Goal: Task Accomplishment & Management: Manage account settings

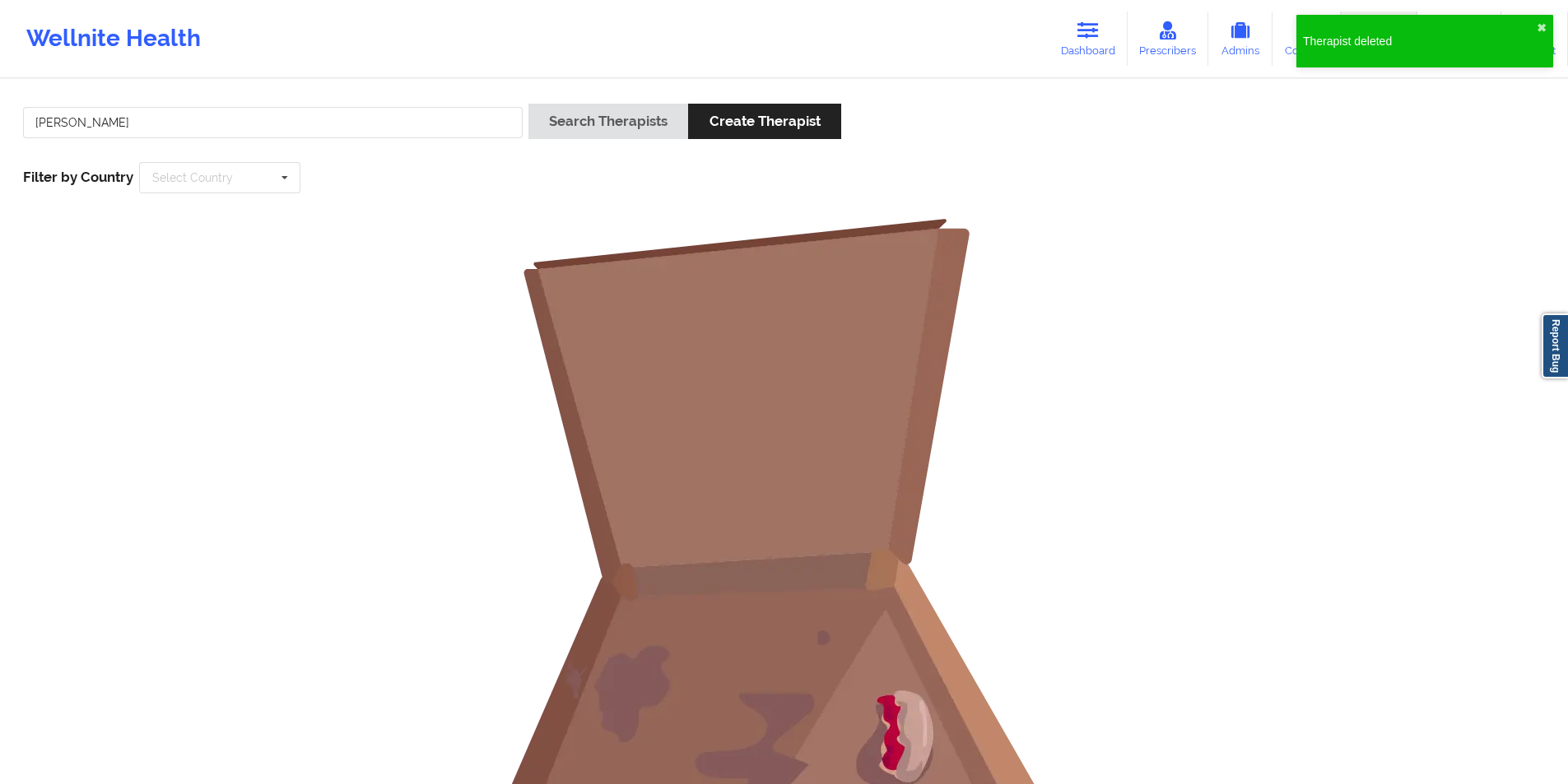
click at [352, 117] on input "[PERSON_NAME]" at bounding box center [272, 123] width 499 height 32
drag, startPoint x: 0, startPoint y: 0, endPoint x: 352, endPoint y: 117, distance: 370.9
click at [352, 117] on input "[PERSON_NAME]" at bounding box center [272, 123] width 499 height 32
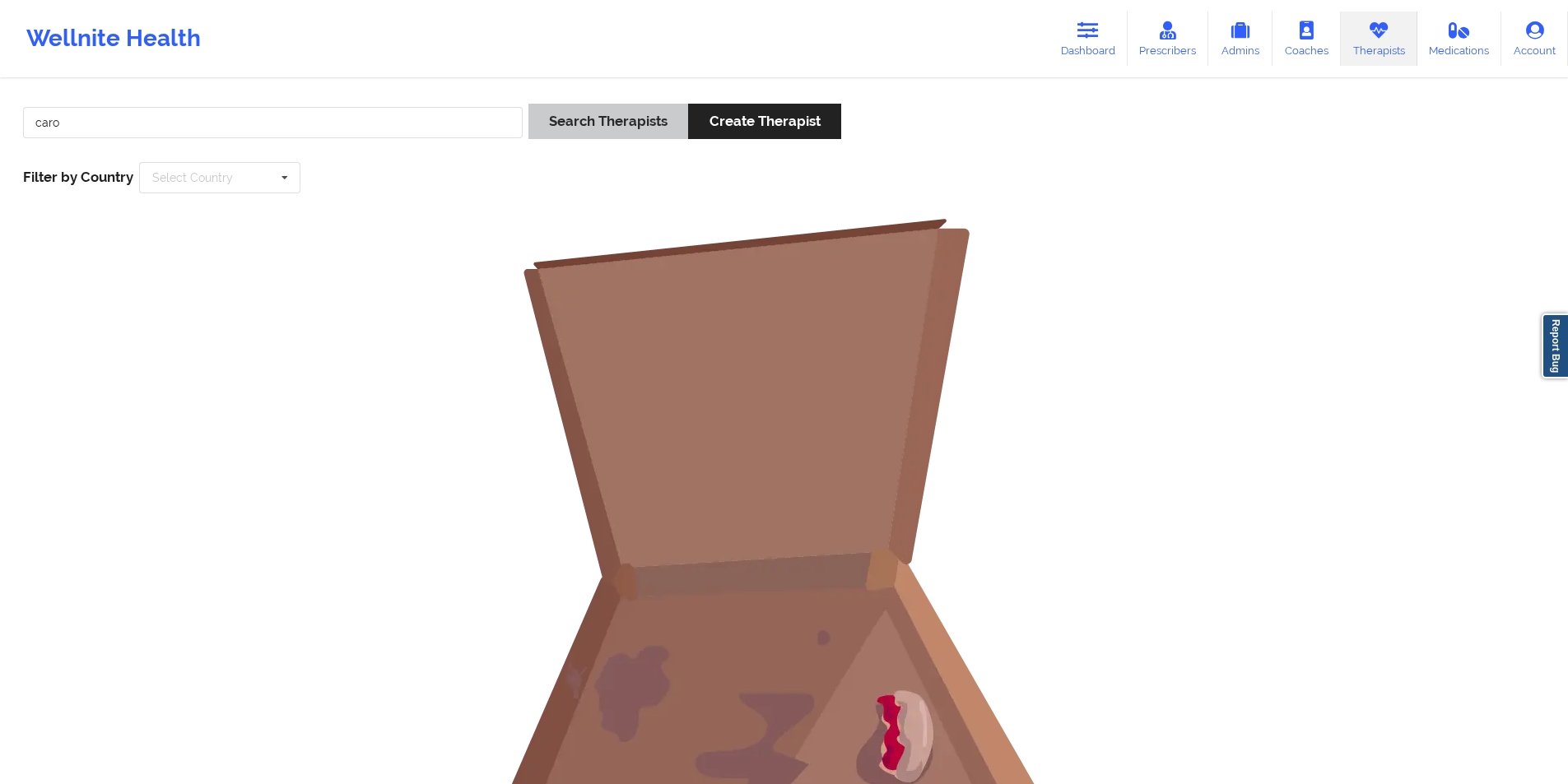
type input "caro"
click at [605, 126] on button "Search Therapists" at bounding box center [608, 122] width 159 height 36
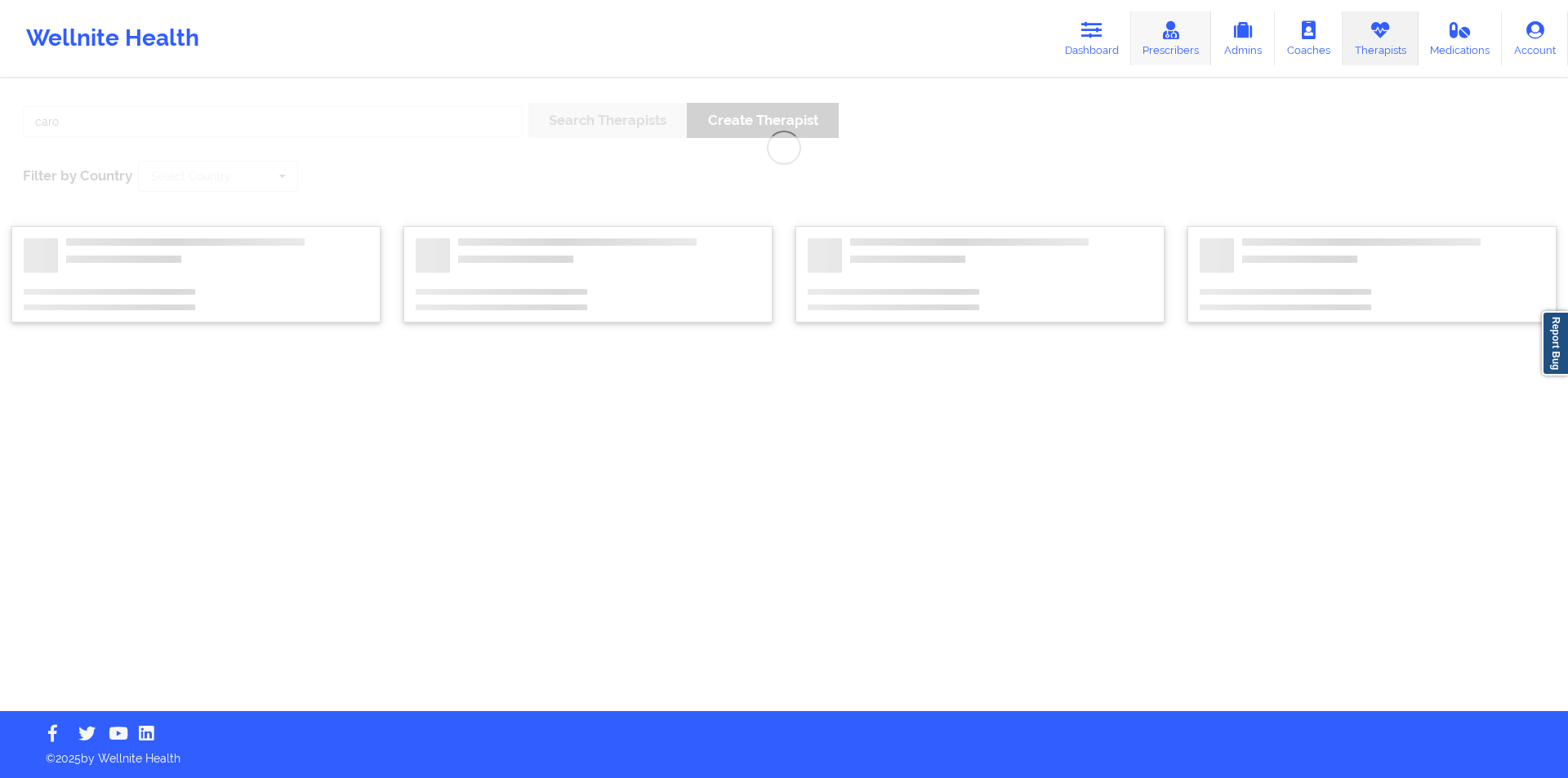
click at [1195, 36] on link "Prescribers" at bounding box center [1171, 38] width 81 height 54
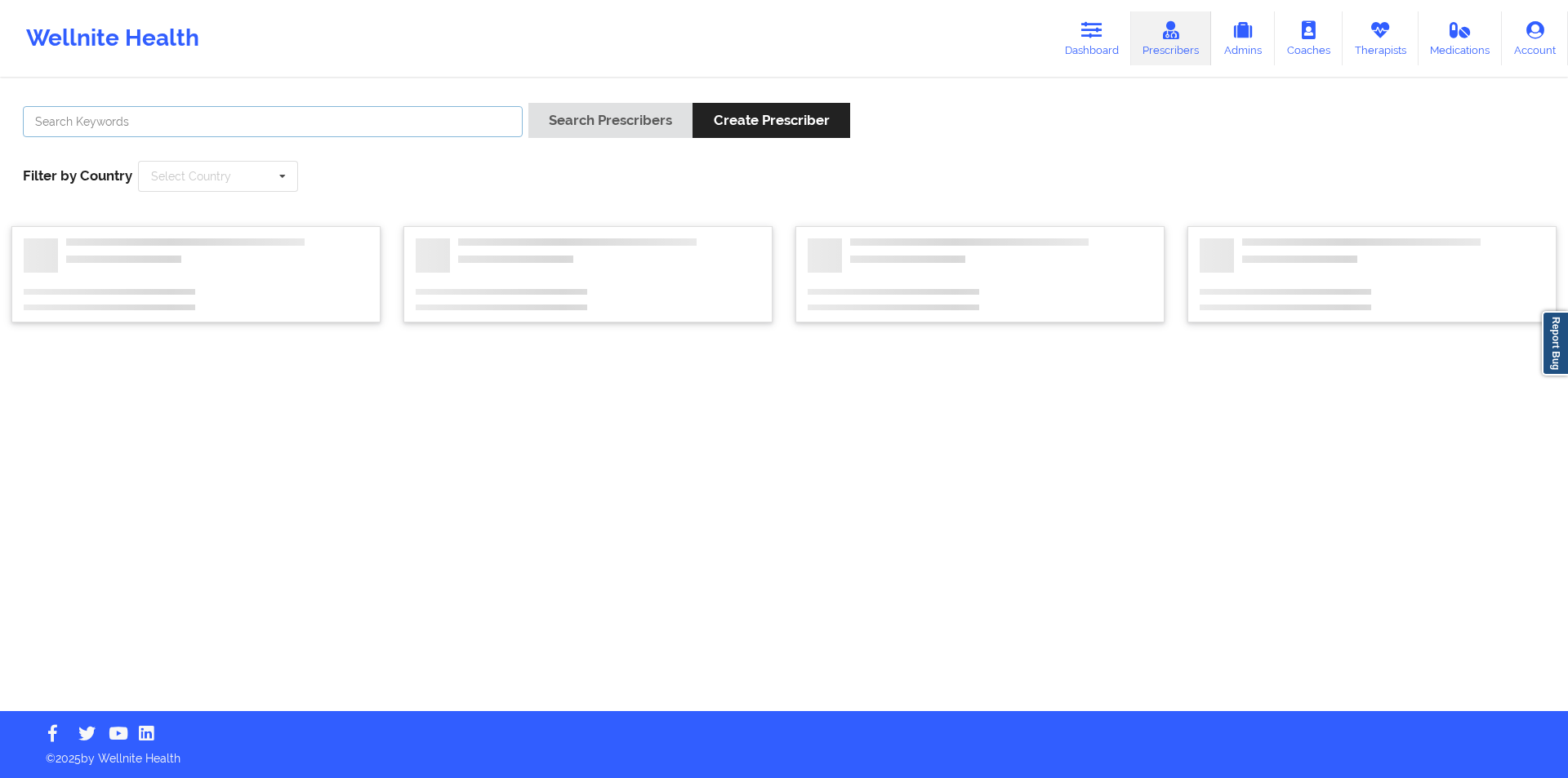
click at [317, 122] on input "text" at bounding box center [272, 122] width 500 height 31
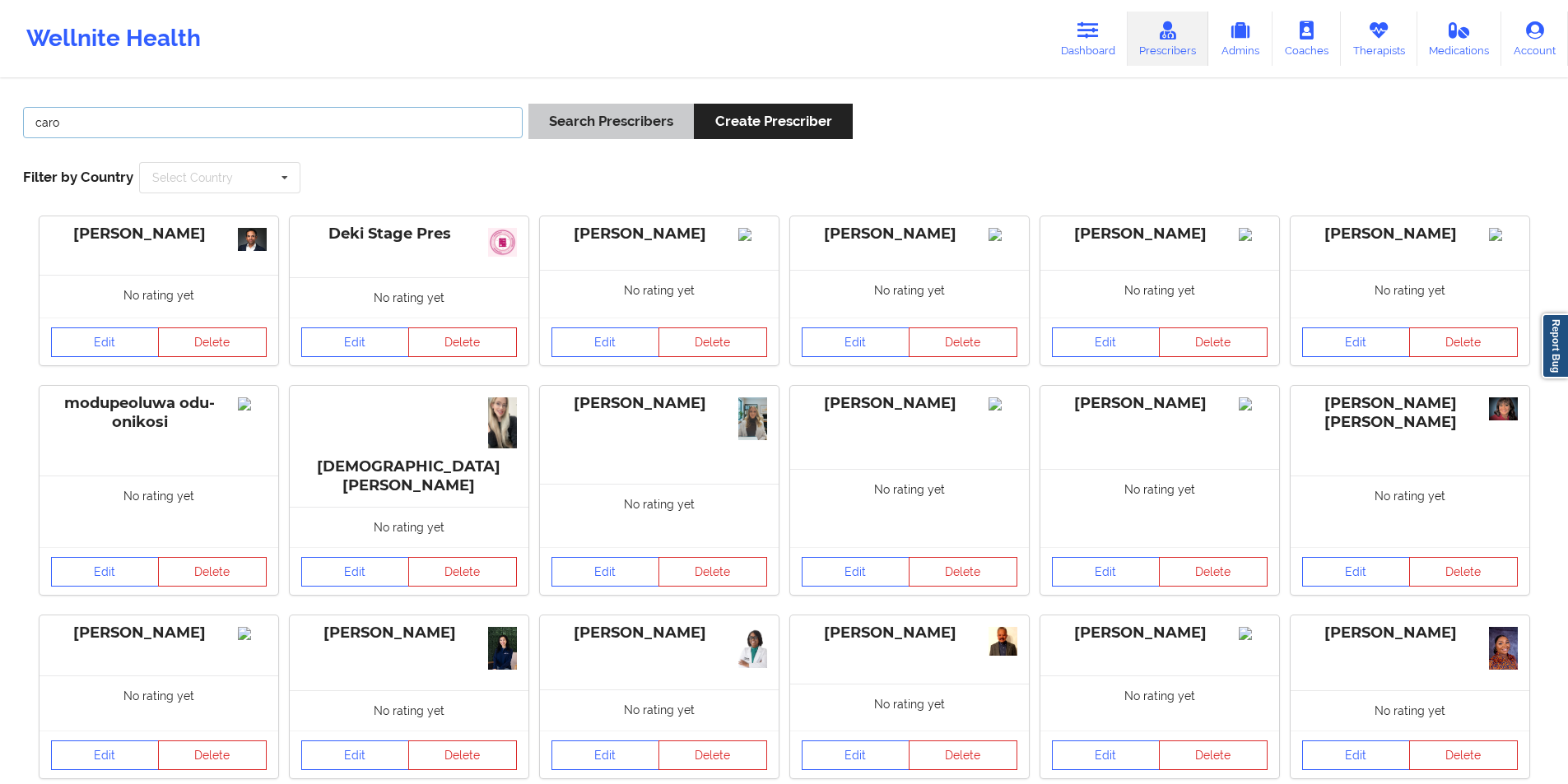
type input "caro"
click at [624, 129] on button "Search Prescribers" at bounding box center [611, 122] width 165 height 36
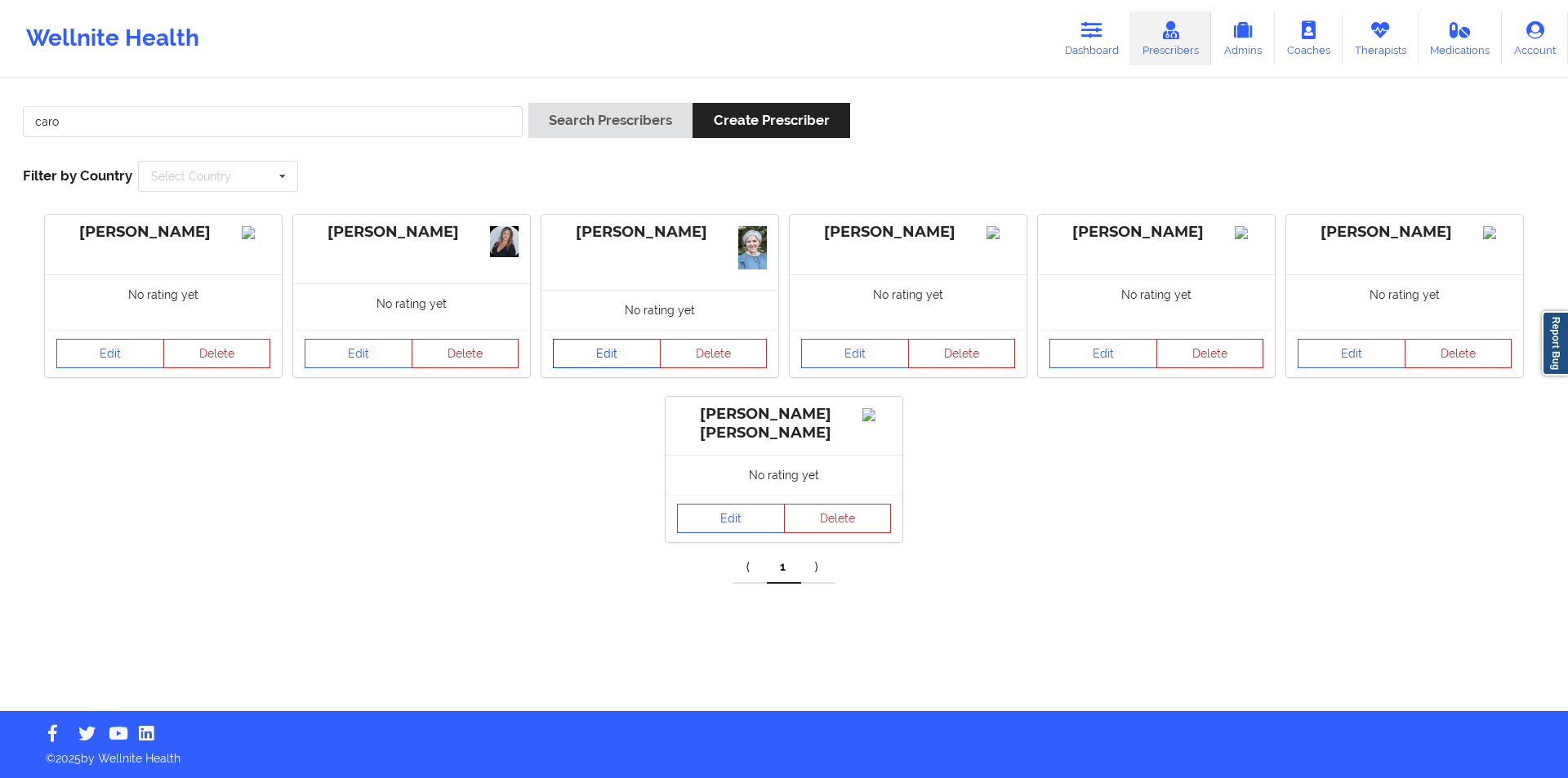
click at [616, 355] on link "Edit" at bounding box center [607, 354] width 108 height 29
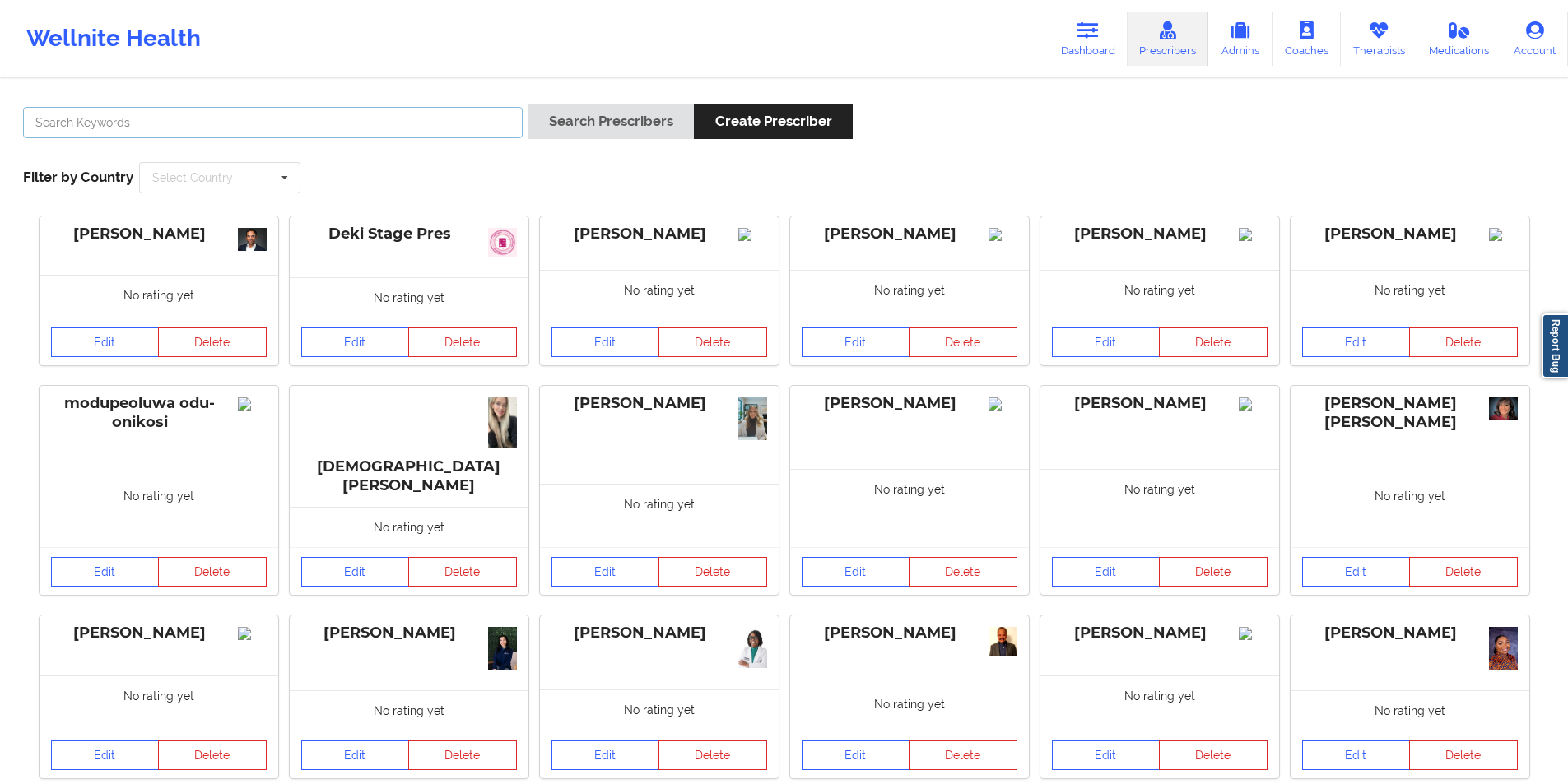
click at [184, 126] on input "text" at bounding box center [272, 123] width 499 height 32
type input "caro"
click at [600, 120] on button "Search Prescribers" at bounding box center [611, 122] width 165 height 36
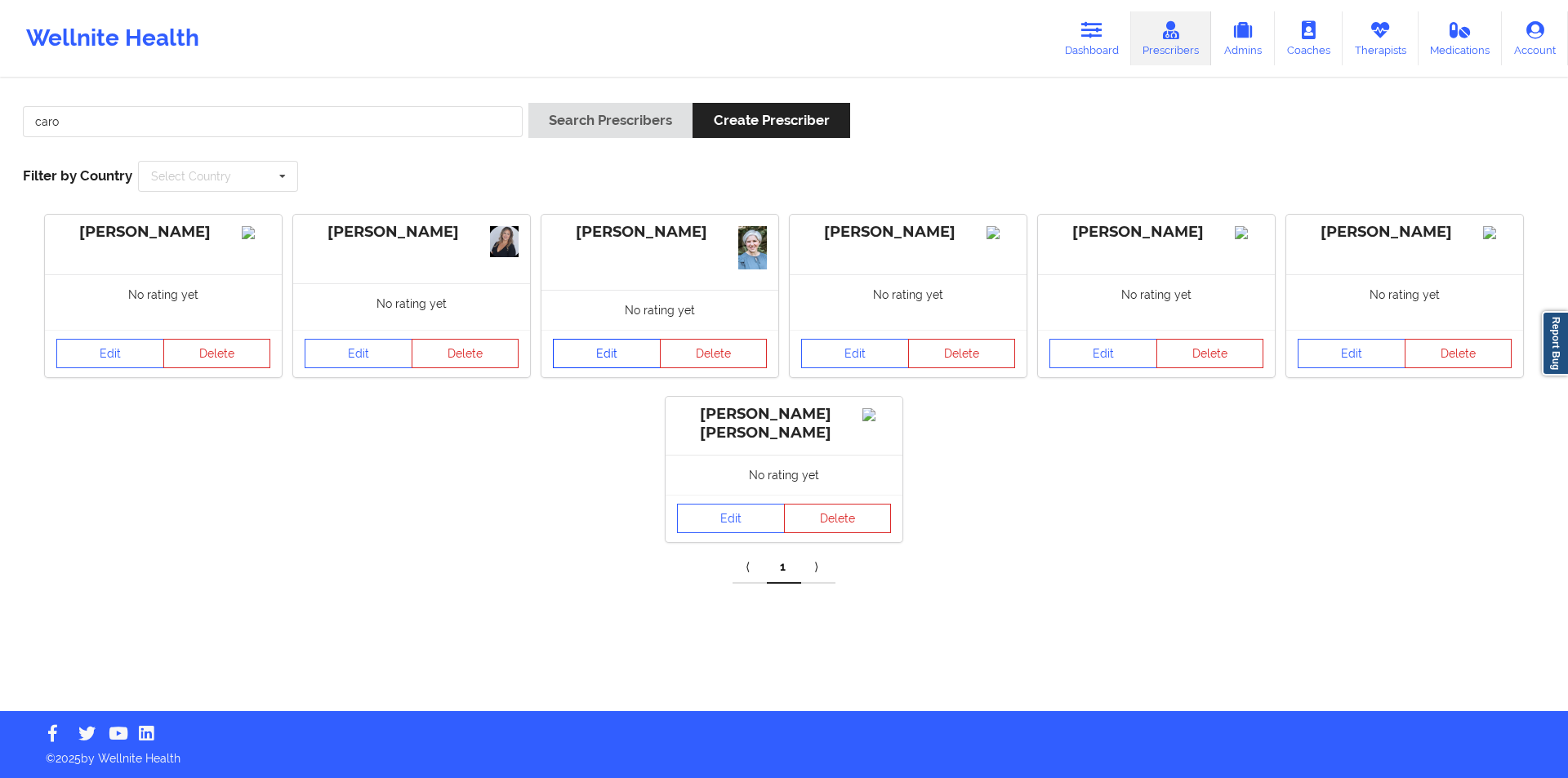
click at [602, 356] on link "Edit" at bounding box center [607, 354] width 108 height 29
